Goal: Transaction & Acquisition: Download file/media

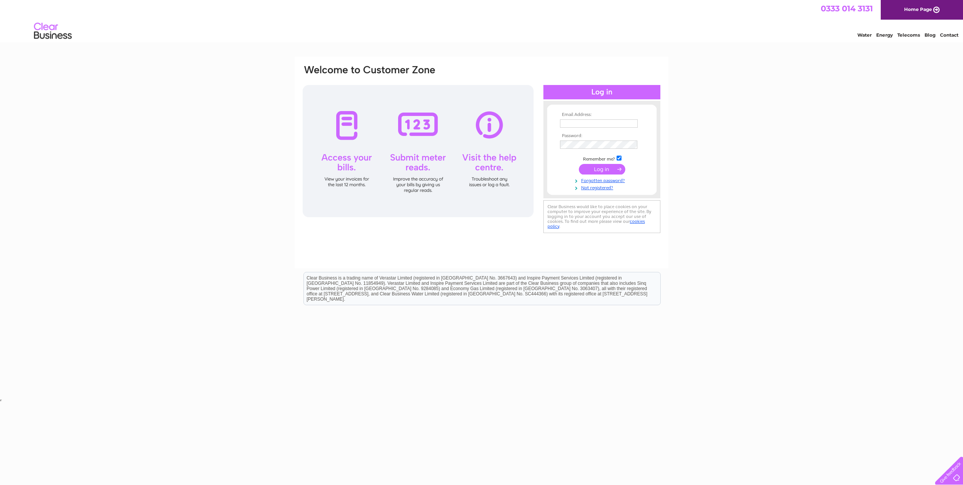
type input "john@gabforms.org"
click at [597, 167] on input "submit" at bounding box center [602, 169] width 46 height 11
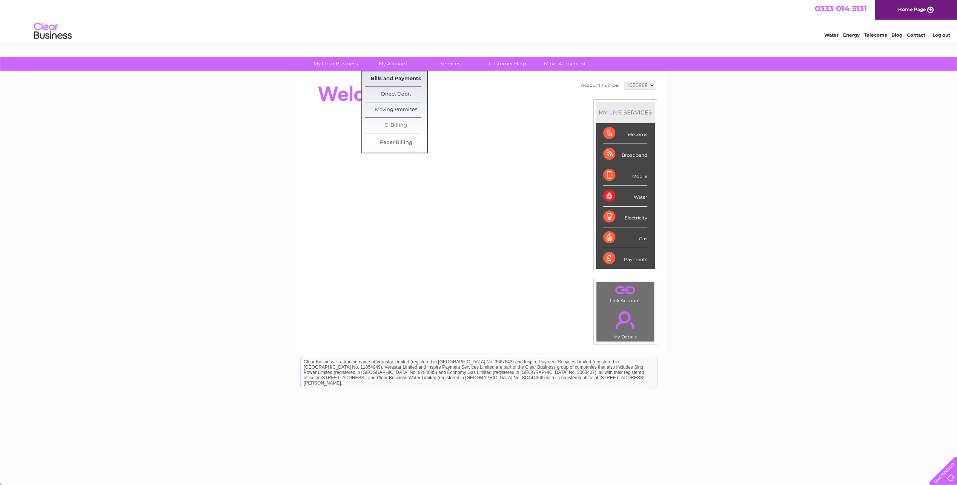
click at [389, 76] on link "Bills and Payments" at bounding box center [396, 78] width 62 height 15
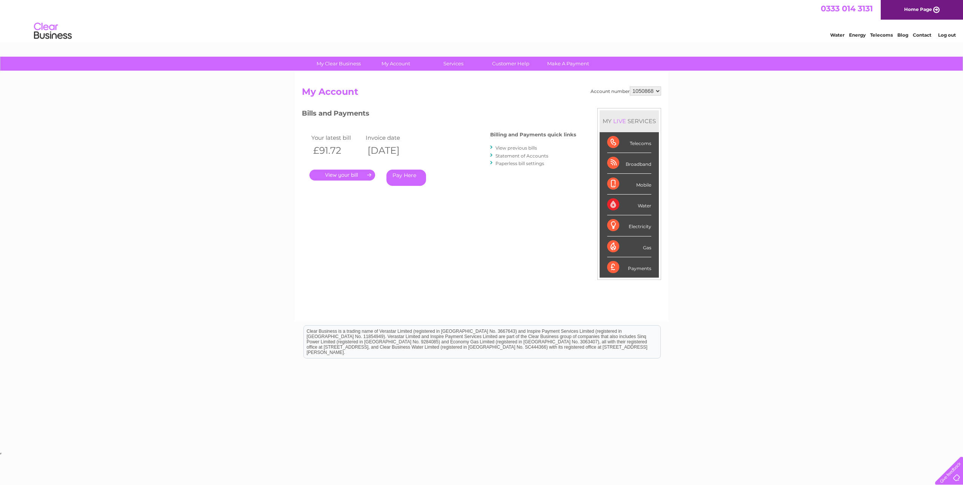
click at [518, 149] on link "View previous bills" at bounding box center [516, 148] width 42 height 6
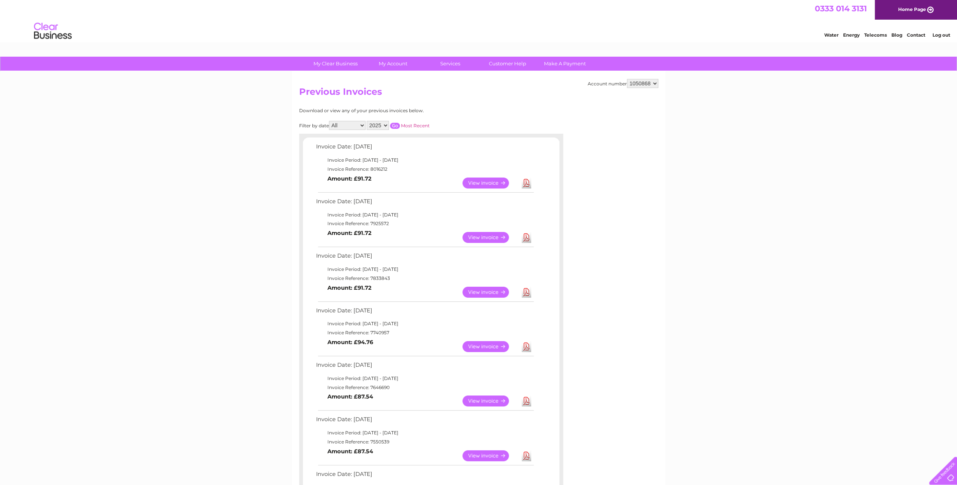
click at [528, 293] on link "Download" at bounding box center [526, 291] width 9 height 11
click at [525, 236] on link "Download" at bounding box center [526, 237] width 9 height 11
click at [485, 181] on link "View" at bounding box center [490, 182] width 55 height 11
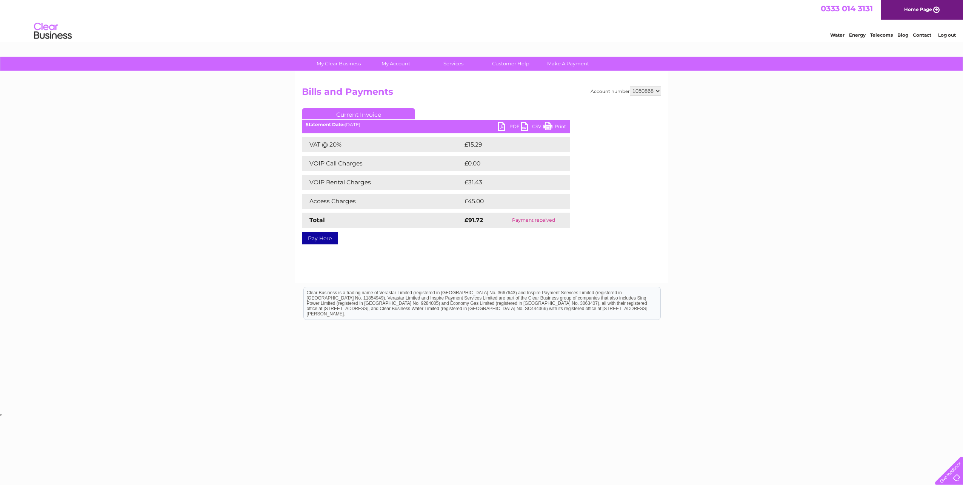
click at [501, 125] on link "PDF" at bounding box center [509, 127] width 23 height 11
